Goal: Task Accomplishment & Management: Use online tool/utility

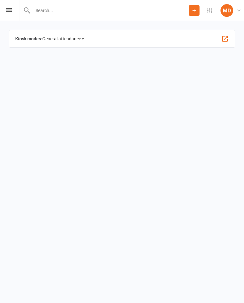
click at [84, 40] on span at bounding box center [82, 38] width 3 height 1
click at [72, 77] on link "Class" at bounding box center [76, 73] width 68 height 13
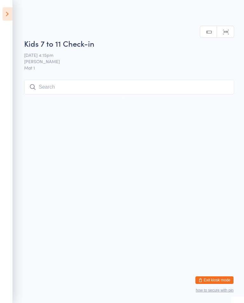
click at [66, 94] on input "search" at bounding box center [129, 87] width 210 height 15
type input "U"
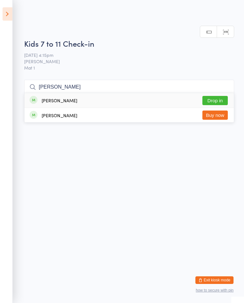
type input "[PERSON_NAME]"
click at [205, 96] on button "Drop in" at bounding box center [214, 100] width 25 height 9
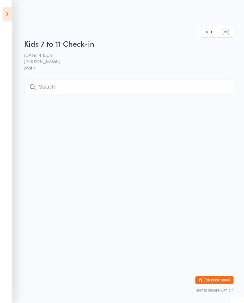
scroll to position [0, 0]
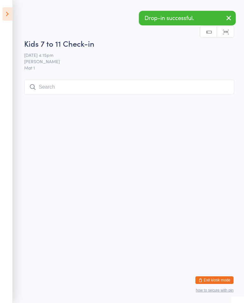
click at [234, 10] on html "You have now entered Kiosk Mode. Members will be able to check themselves in us…" at bounding box center [122, 151] width 244 height 303
click at [230, 22] on icon "button" at bounding box center [229, 18] width 8 height 8
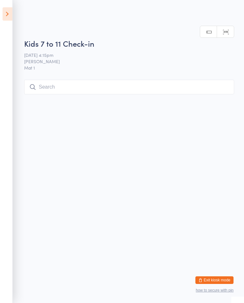
click at [151, 89] on input "search" at bounding box center [129, 87] width 210 height 15
click at [127, 80] on input "Lachlan reap" at bounding box center [129, 87] width 210 height 15
click at [101, 80] on input "Lachlan reap" at bounding box center [129, 87] width 210 height 15
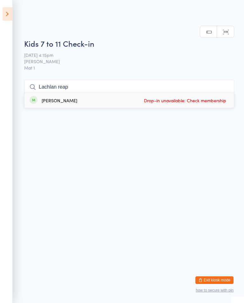
click at [9, 15] on icon at bounding box center [8, 13] width 10 height 13
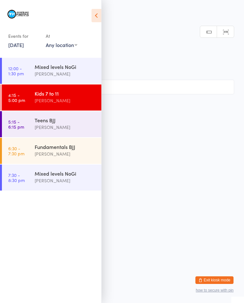
click at [178, 86] on input "Lachlan reap" at bounding box center [122, 87] width 224 height 15
click at [180, 80] on input "Lachlan reap" at bounding box center [122, 87] width 224 height 15
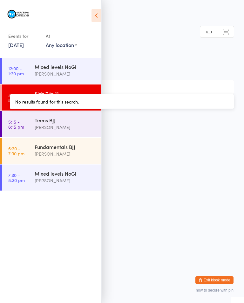
type input "La"
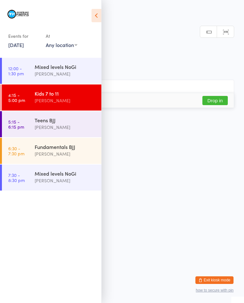
click at [62, 97] on div "[PERSON_NAME]" at bounding box center [65, 100] width 61 height 7
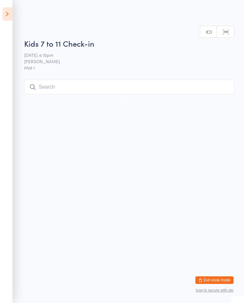
click at [158, 87] on input "search" at bounding box center [129, 87] width 210 height 15
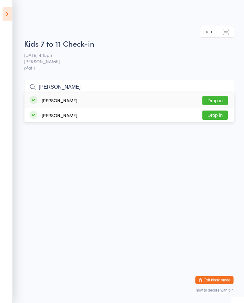
type input "[PERSON_NAME]"
click at [225, 98] on button "Drop in" at bounding box center [214, 100] width 25 height 9
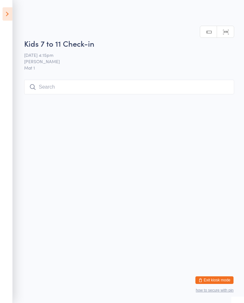
click at [94, 87] on input "search" at bounding box center [129, 87] width 210 height 15
type input "Mavin"
click at [218, 96] on button "Drop in" at bounding box center [214, 100] width 25 height 9
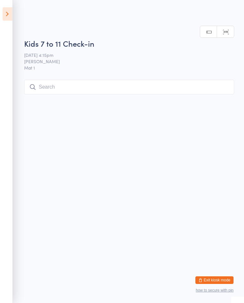
click at [103, 80] on input "search" at bounding box center [129, 87] width 210 height 15
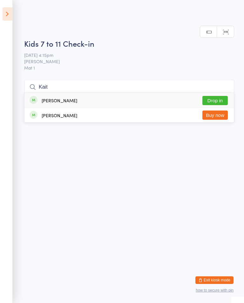
type input "Kait"
click at [222, 96] on button "Drop in" at bounding box center [214, 100] width 25 height 9
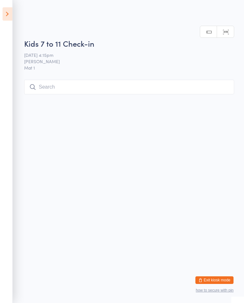
scroll to position [0, 0]
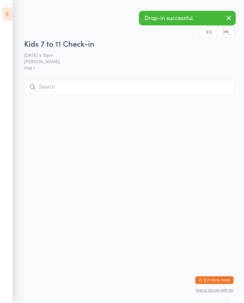
click at [129, 85] on input "search" at bounding box center [129, 87] width 210 height 15
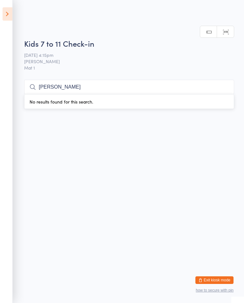
click at [151, 125] on html "You have now entered Kiosk Mode. Members will be able to check themselves in us…" at bounding box center [122, 151] width 244 height 303
click at [82, 87] on input "[PERSON_NAME]" at bounding box center [129, 87] width 210 height 15
type input "L"
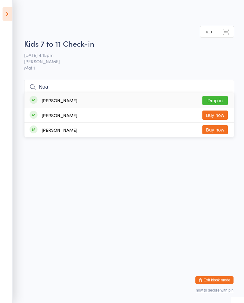
type input "Noa"
click at [213, 96] on button "Drop in" at bounding box center [214, 100] width 25 height 9
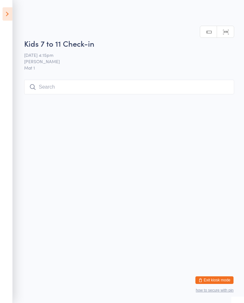
scroll to position [0, 0]
click at [127, 81] on input "search" at bounding box center [129, 87] width 210 height 15
type input "U,ar"
click at [217, 96] on button "Drop in" at bounding box center [214, 100] width 25 height 9
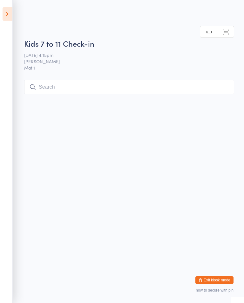
scroll to position [0, 0]
click at [63, 83] on input "search" at bounding box center [129, 87] width 210 height 15
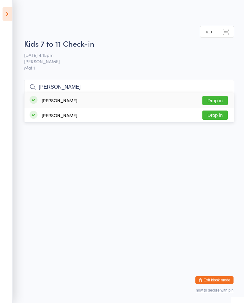
type input "[PERSON_NAME]"
click at [218, 96] on button "Drop in" at bounding box center [214, 100] width 25 height 9
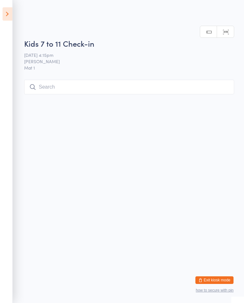
scroll to position [0, 0]
click at [171, 82] on input "search" at bounding box center [129, 87] width 210 height 15
type input "Ruqa"
click at [222, 96] on button "Drop in" at bounding box center [214, 100] width 25 height 9
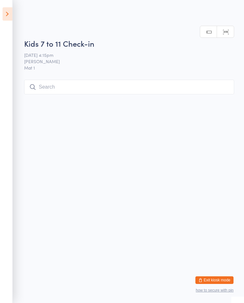
scroll to position [0, 0]
